Goal: Task Accomplishment & Management: Complete application form

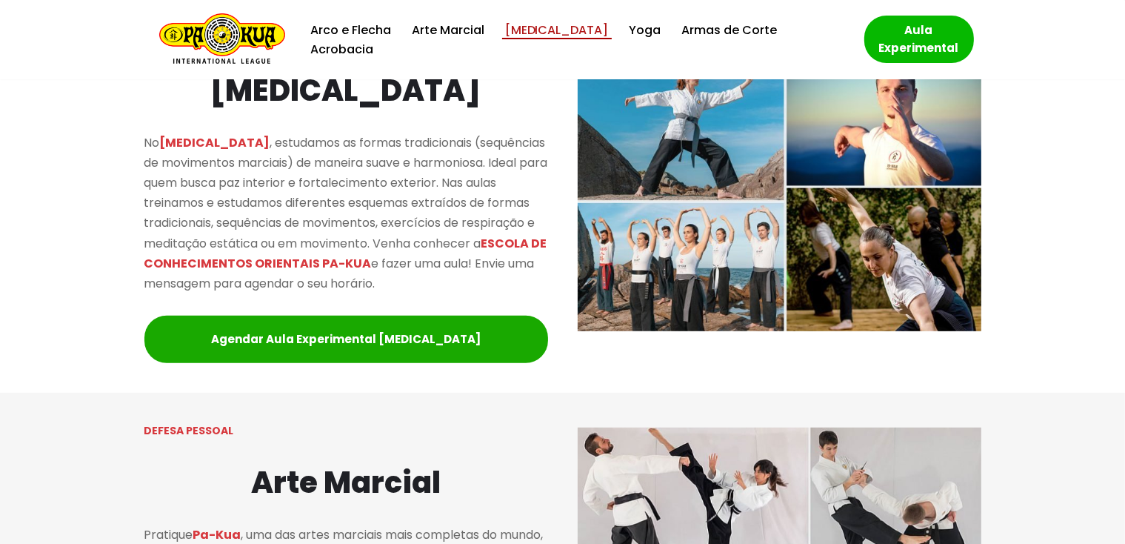
click at [532, 40] on link "[MEDICAL_DATA]" at bounding box center [557, 30] width 104 height 20
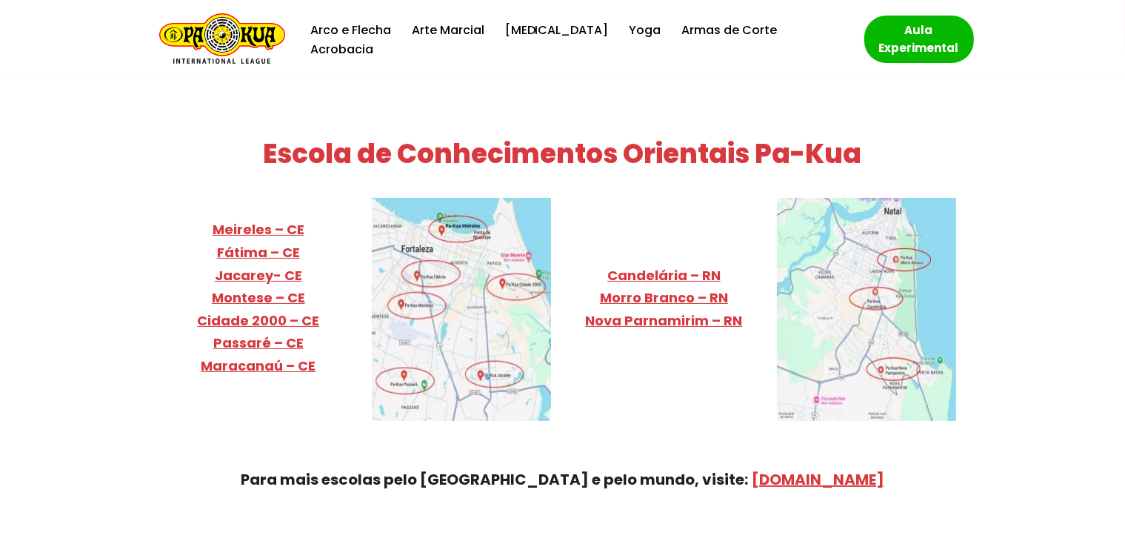
scroll to position [5813, 0]
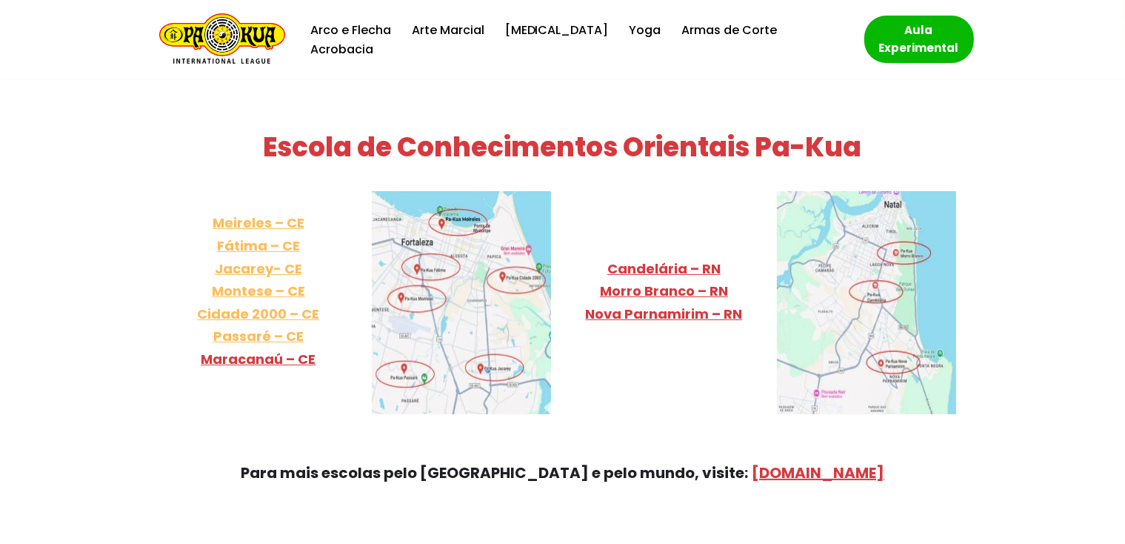
click at [241, 213] on link "Meireles – CE Fátima – CE Jacarey- CE Montese – CE Cidade 2000 – [GEOGRAPHIC_DA…" at bounding box center [258, 279] width 122 height 132
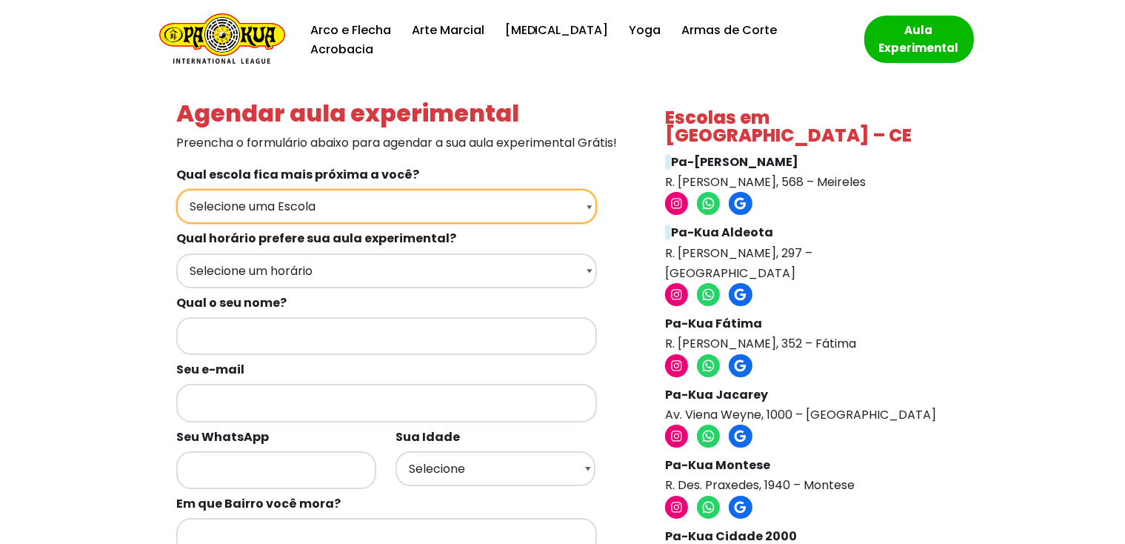
click at [592, 224] on select "Selecione uma Escola Fortaleza - Pa-Kua Meireles Fortaleza - Pa-Kua Aldeota For…" at bounding box center [386, 206] width 421 height 35
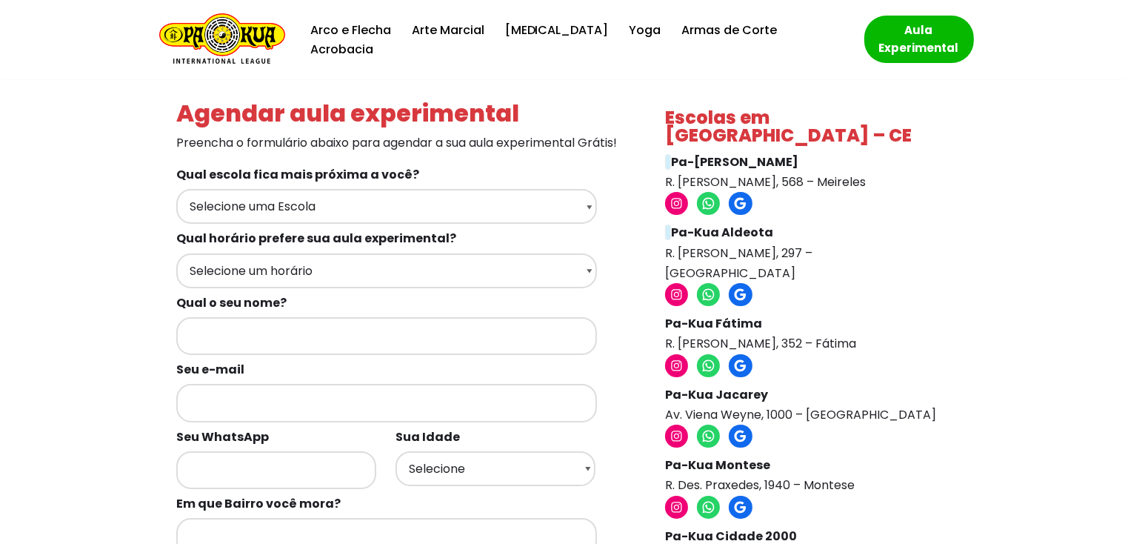
click at [956, 253] on div "Escolas em Fortaleza – CE Pa-Kua Meireles R. Ildefonso Albano, 568 – Meireles I…" at bounding box center [803, 539] width 306 height 891
drag, startPoint x: 667, startPoint y: 239, endPoint x: 869, endPoint y: 238, distance: 202.2
click at [869, 238] on p "Pa-Kua Aldeota R. Carolina Sucupira, 297 – Aldeota" at bounding box center [803, 252] width 276 height 61
copy p "R. Carolina Sucupira, 297 – Aldeota"
drag, startPoint x: 666, startPoint y: 164, endPoint x: 812, endPoint y: 167, distance: 146.7
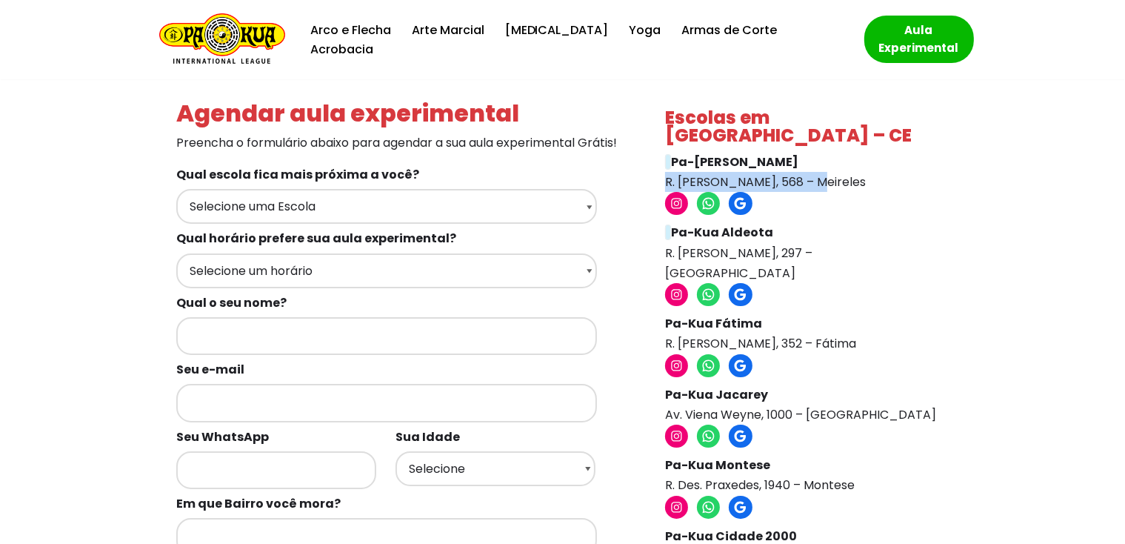
click at [812, 167] on p "Pa-Kua Meireles R. Ildefonso Albano, 568 – Meireles" at bounding box center [803, 172] width 276 height 40
copy p "R. Ildefonso Albano, 568"
click at [708, 287] on icon at bounding box center [709, 295] width 16 height 16
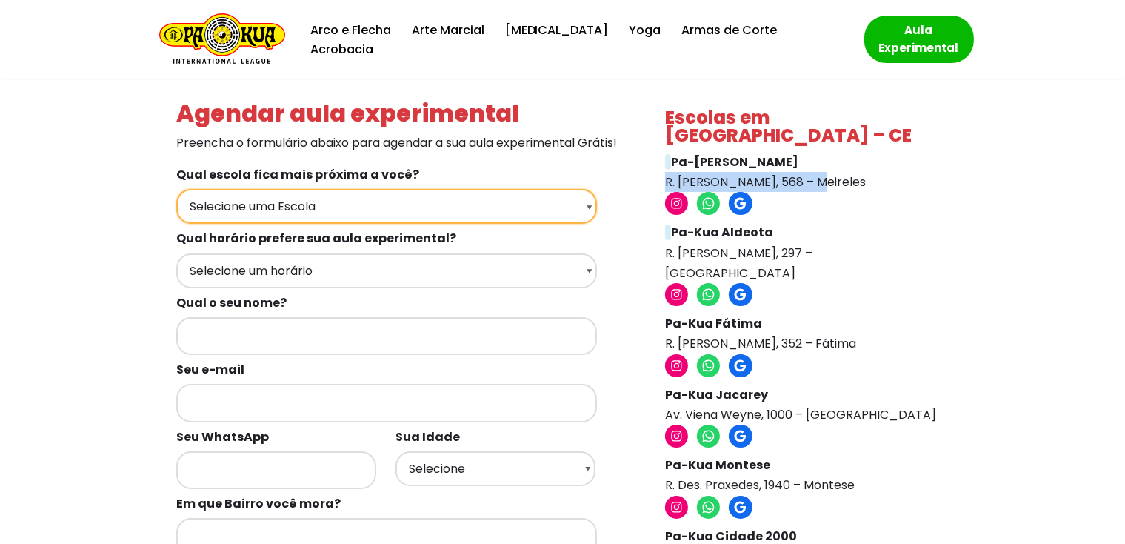
click at [588, 224] on select "Selecione uma Escola Fortaleza - Pa-Kua Meireles Fortaleza - Pa-Kua Aldeota For…" at bounding box center [386, 206] width 421 height 35
select select "Fortaleza - Pa-Kua Aldeota"
click at [176, 209] on select "Selecione uma Escola Fortaleza - Pa-Kua Meireles Fortaleza - Pa-Kua Aldeota For…" at bounding box center [386, 206] width 421 height 35
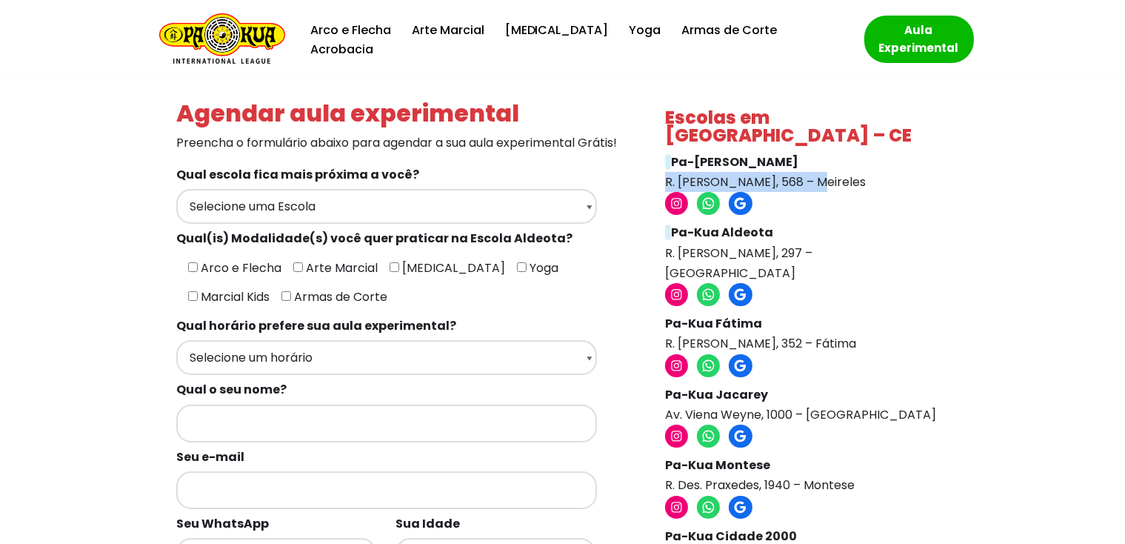
click at [390, 272] on input"] "[MEDICAL_DATA]" at bounding box center [395, 267] width 10 height 10
checkbox input"] "true"
click at [517, 272] on input"] "Yoga" at bounding box center [522, 267] width 10 height 10
checkbox input"] "true"
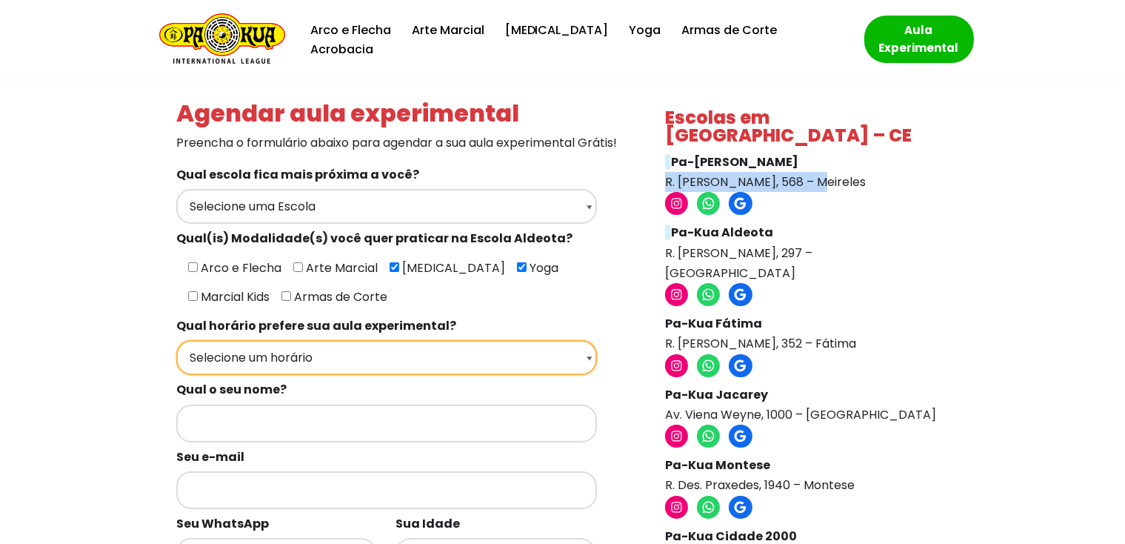
click at [590, 375] on select "Selecione um horário Manhã Tarde Noite" at bounding box center [386, 357] width 421 height 35
select select "Tarde"
click at [176, 359] on select "Selecione um horário Manhã Tarde Noite" at bounding box center [386, 357] width 421 height 35
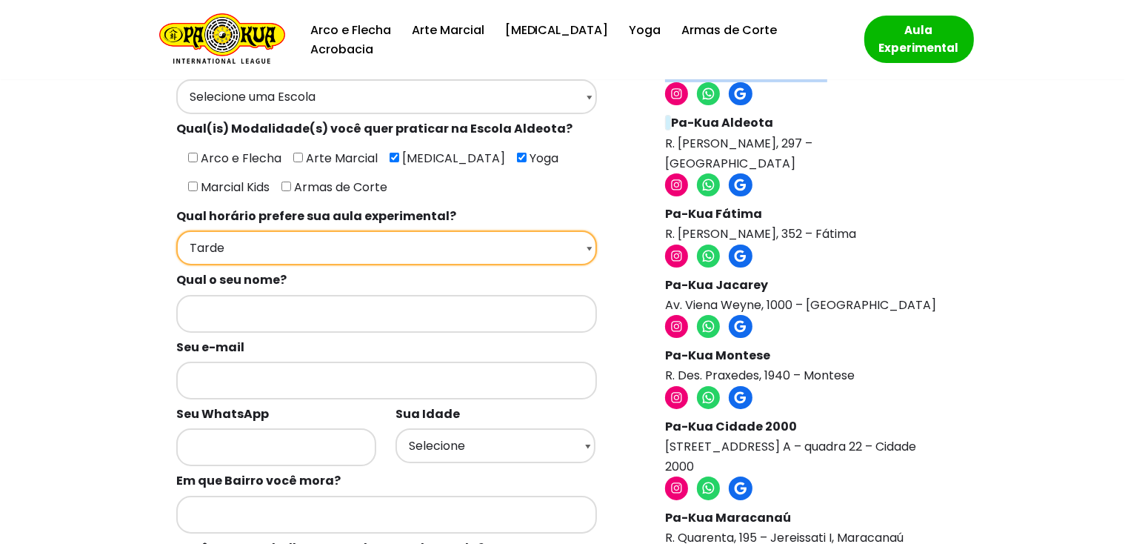
scroll to position [148, 0]
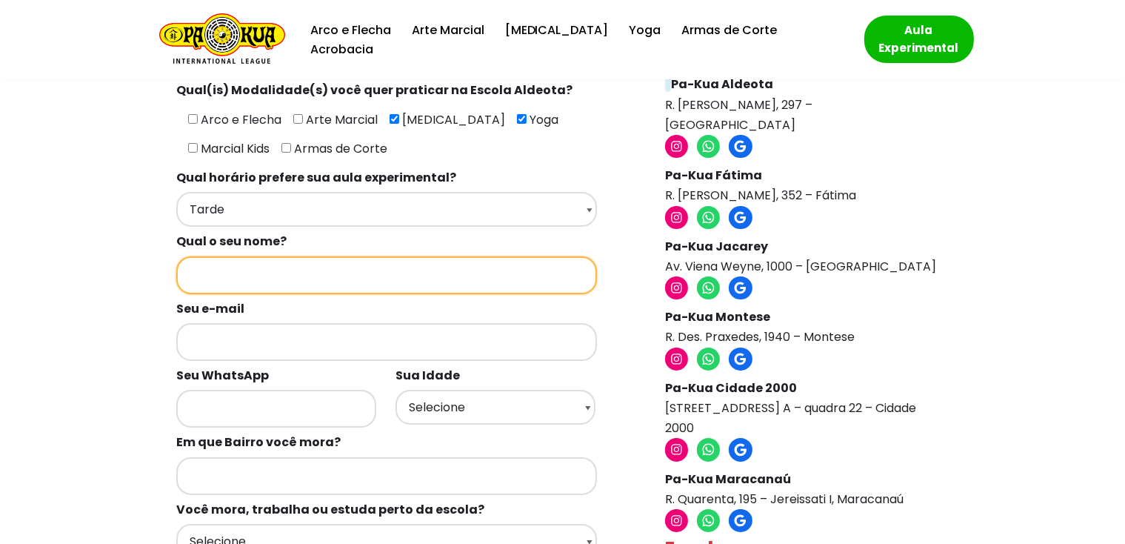
click at [193, 294] on input "Formulários de contato" at bounding box center [386, 275] width 421 height 38
type input "Valcileda Travassos Pinheiro Guerreiro Gomes"
type input "valcileda@yahoo.com.br"
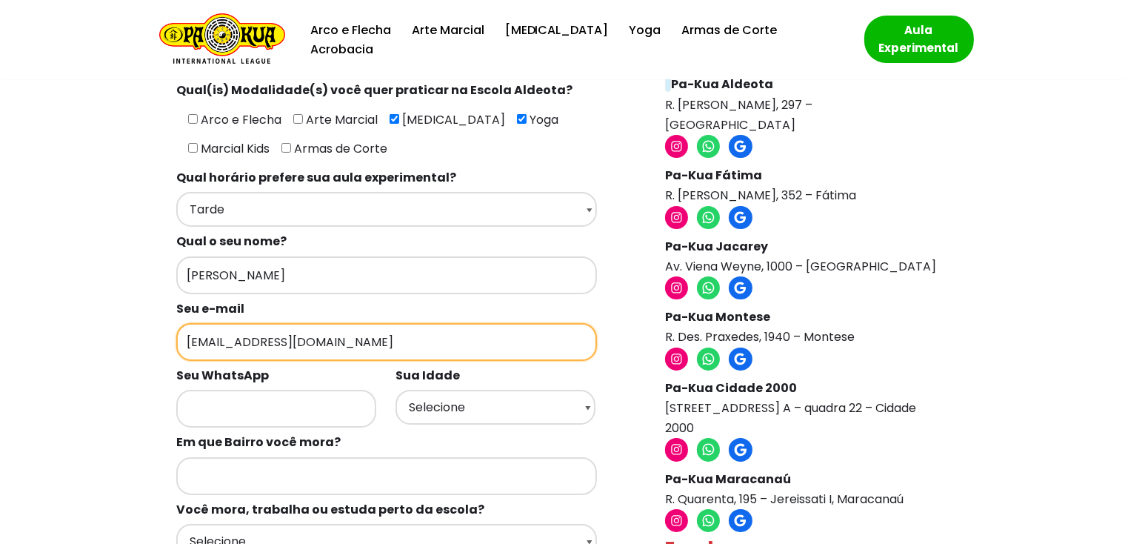
type input "85999897284"
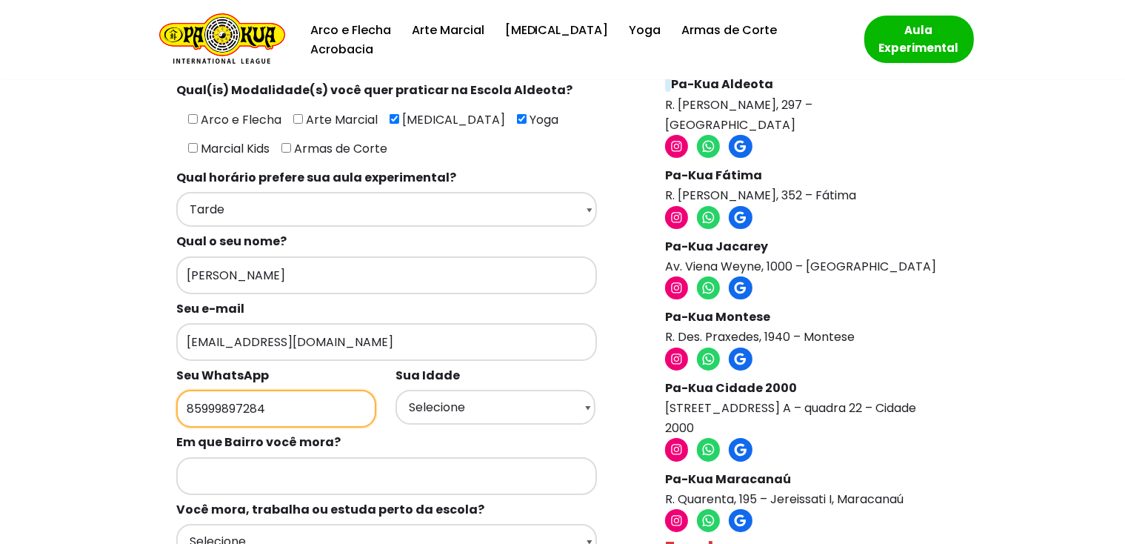
type input "Aldeota"
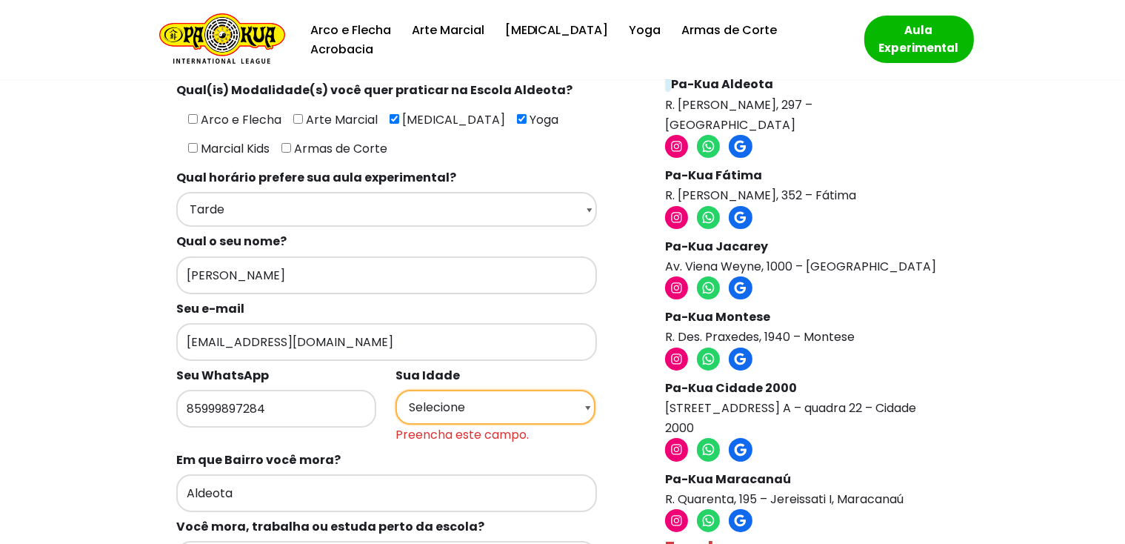
click at [587, 424] on select "Selecione 18 19 20 21 22 23 24 25 26 27 28 29 30 31 32 33 34 35 36 37 38 39 40 …" at bounding box center [495, 407] width 200 height 35
select select "50+"
click at [395, 407] on select "Selecione 18 19 20 21 22 23 24 25 26 27 28 29 30 31 32 33 34 35 36 37 38 39 40 …" at bounding box center [495, 407] width 200 height 35
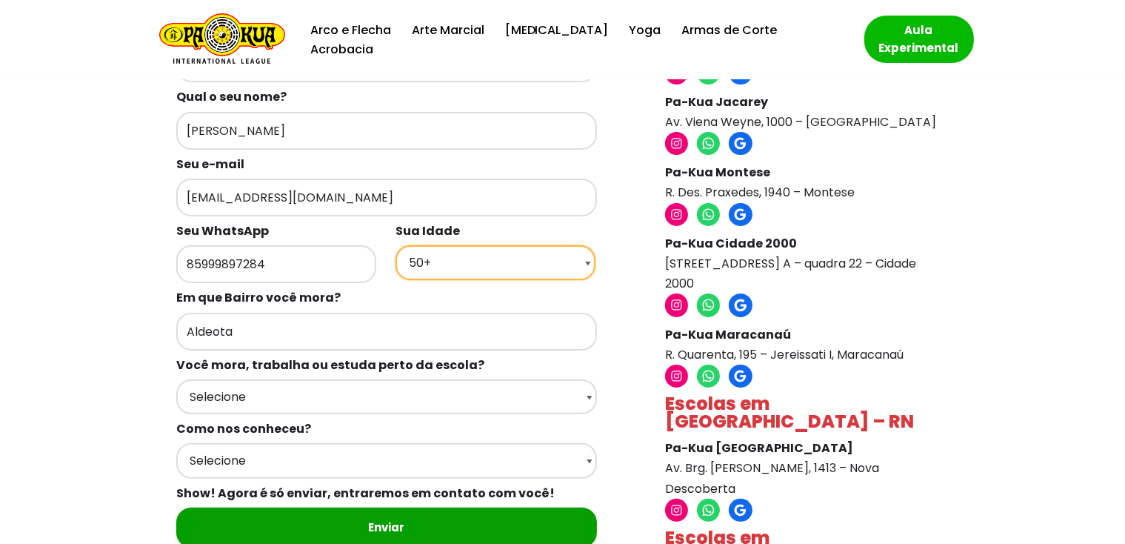
scroll to position [296, 0]
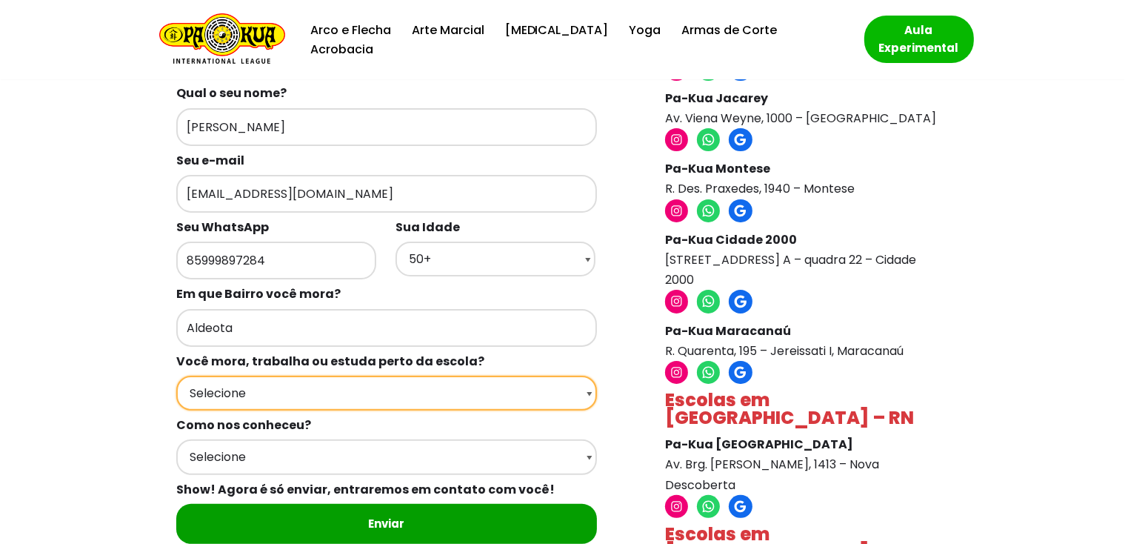
click at [590, 406] on select "Selecione Moro Perto Trabalho Perto Estudo Perto Passo Perto" at bounding box center [386, 392] width 421 height 35
select select "Moro Perto"
click at [176, 392] on select "Selecione Moro Perto Trabalho Perto Estudo Perto Passo Perto" at bounding box center [386, 392] width 421 height 35
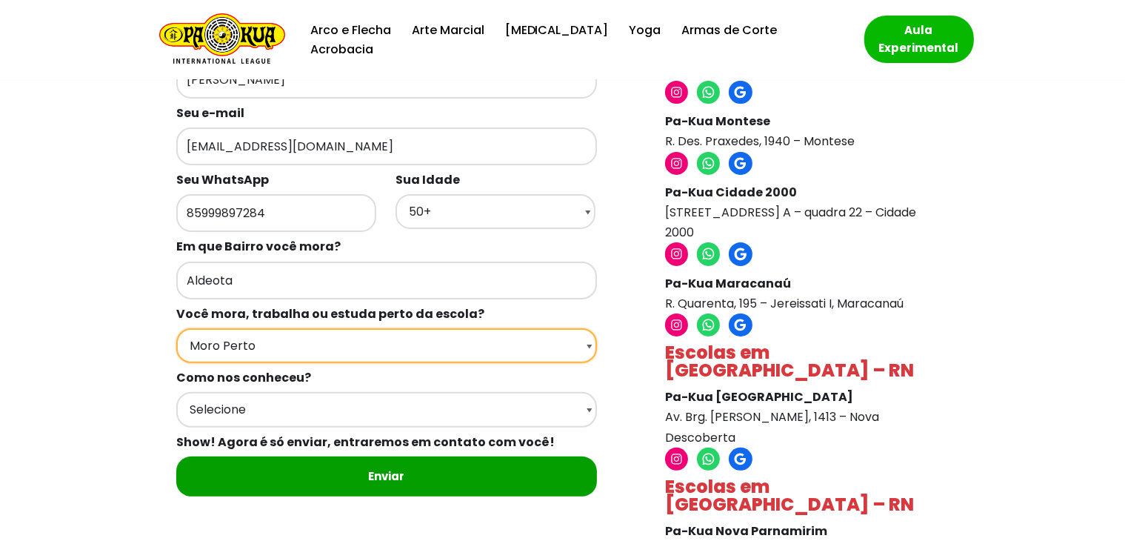
scroll to position [370, 0]
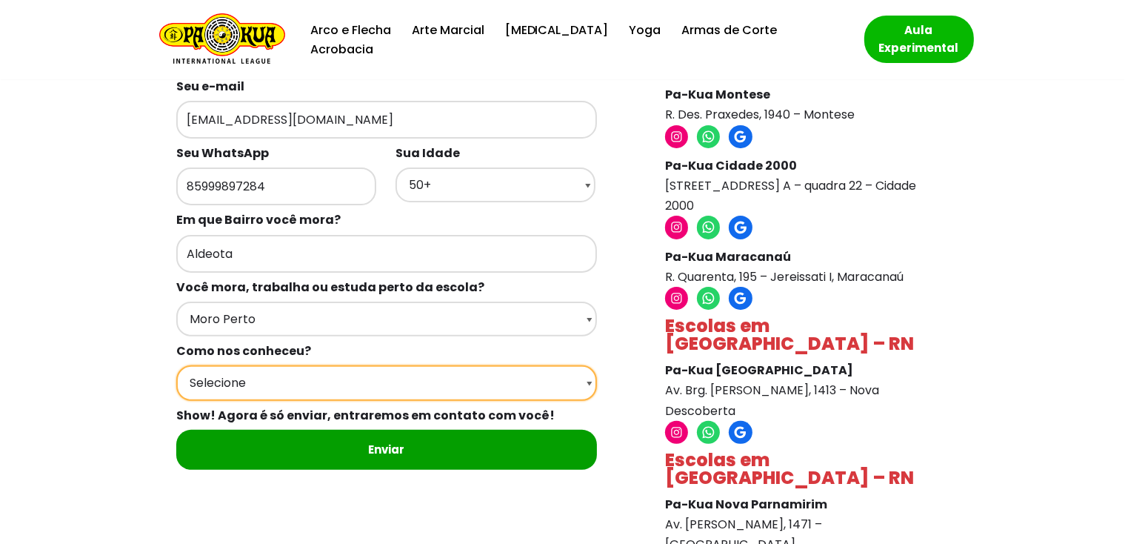
click at [595, 398] on select "Selecione Google Passei em frente Indicação Instagram Facebook" at bounding box center [386, 382] width 421 height 35
select select "Google"
click at [176, 381] on select "Selecione Google Passei em frente Indicação Instagram Facebook" at bounding box center [386, 382] width 421 height 35
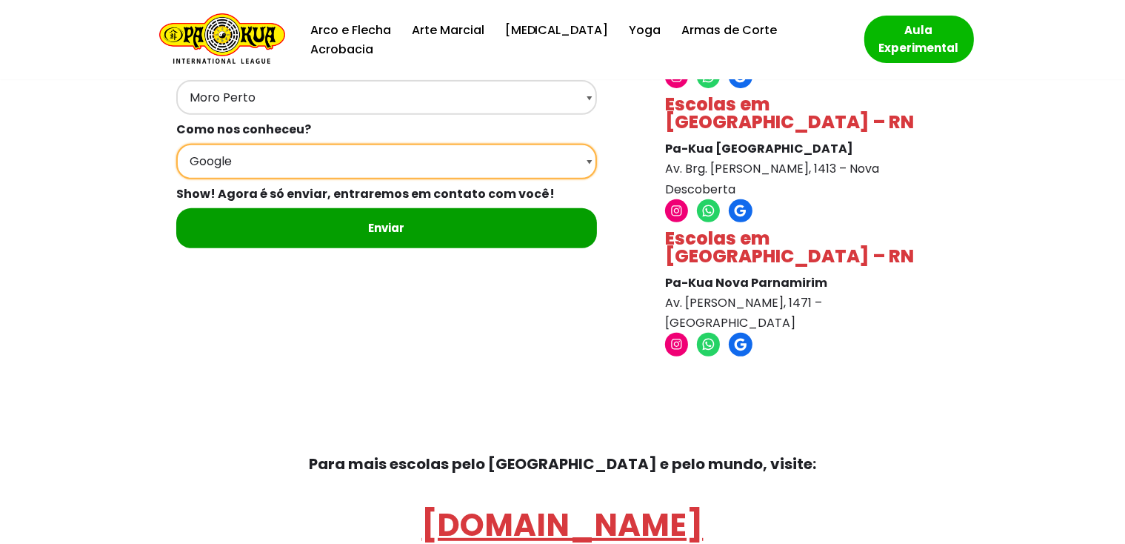
scroll to position [667, 0]
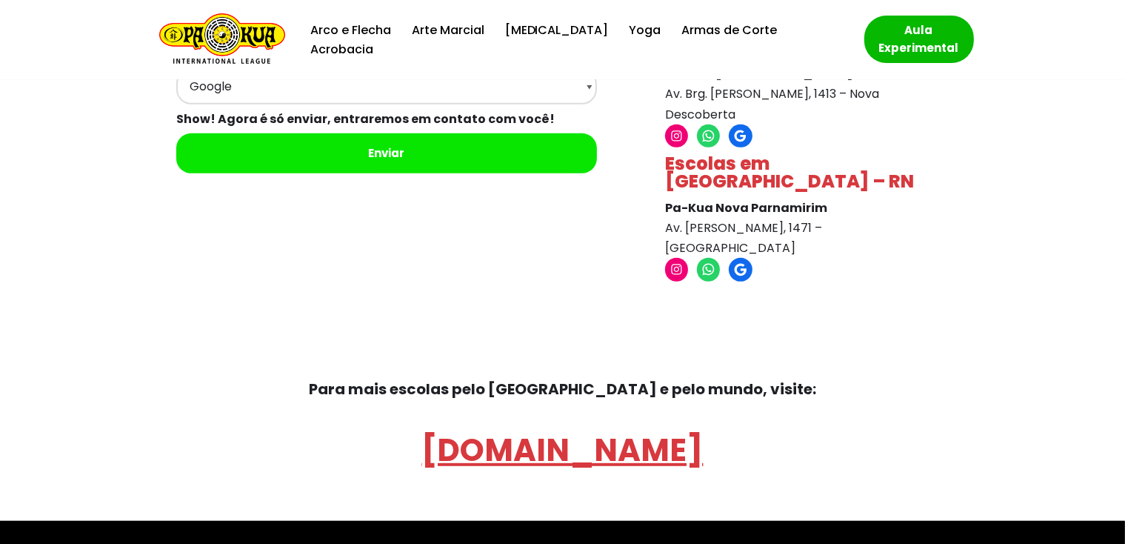
click at [388, 173] on input "Enviar" at bounding box center [386, 153] width 421 height 40
